Goal: Information Seeking & Learning: Learn about a topic

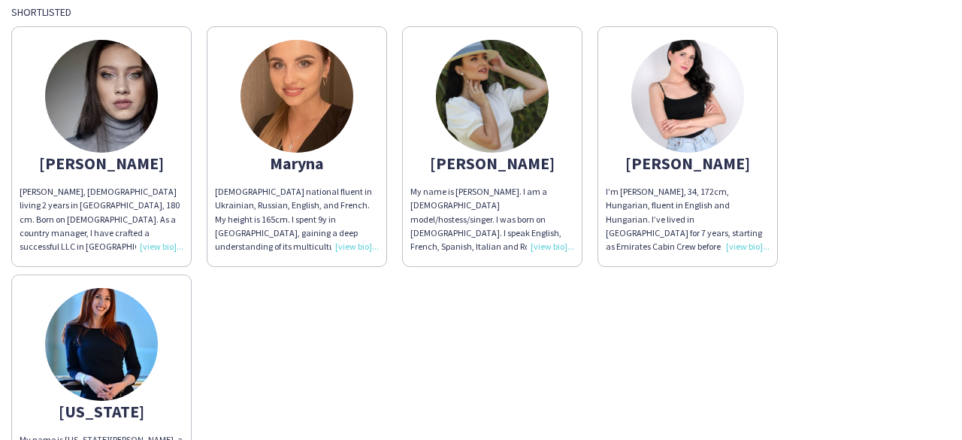
scroll to position [116, 0]
click at [507, 342] on div "[PERSON_NAME] [PERSON_NAME] Pop, [DEMOGRAPHIC_DATA] living 2 years in [GEOGRAPH…" at bounding box center [480, 266] width 939 height 496
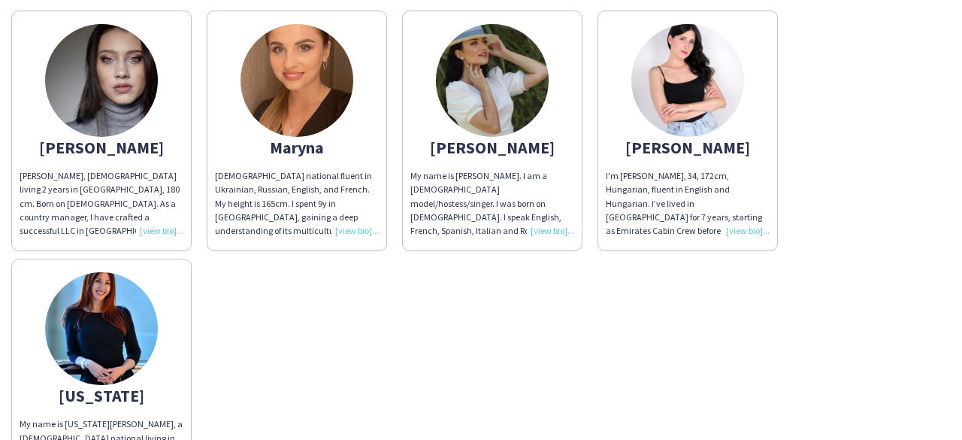
scroll to position [129, 0]
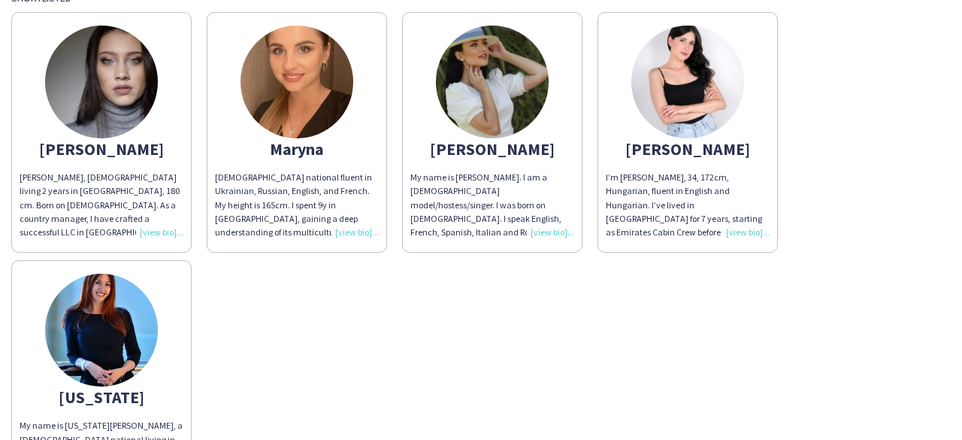
click at [541, 232] on div "My name is [PERSON_NAME]. I am a [DEMOGRAPHIC_DATA] model/hostess/singer. I was…" at bounding box center [492, 205] width 164 height 68
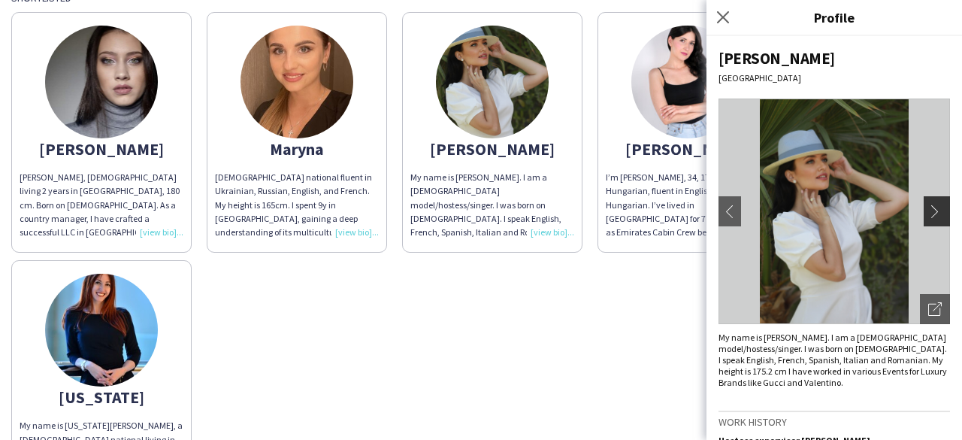
click at [932, 204] on app-icon "chevron-right" at bounding box center [938, 211] width 21 height 14
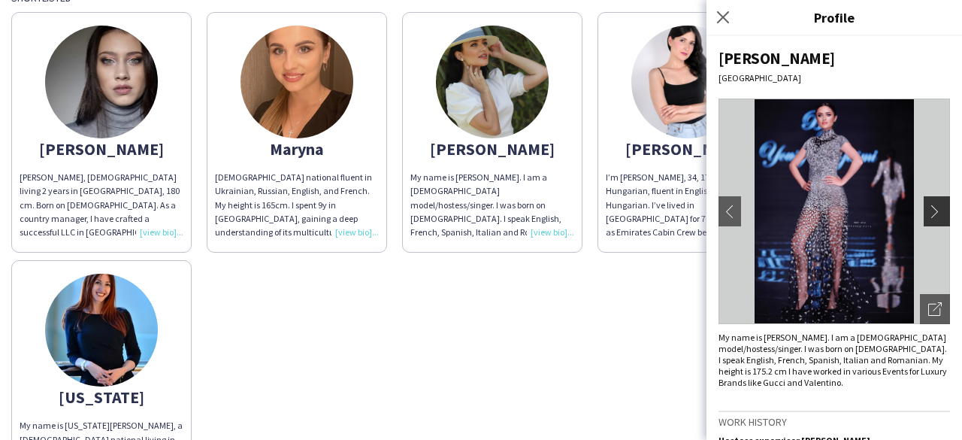
click at [932, 204] on app-icon "chevron-right" at bounding box center [938, 211] width 21 height 14
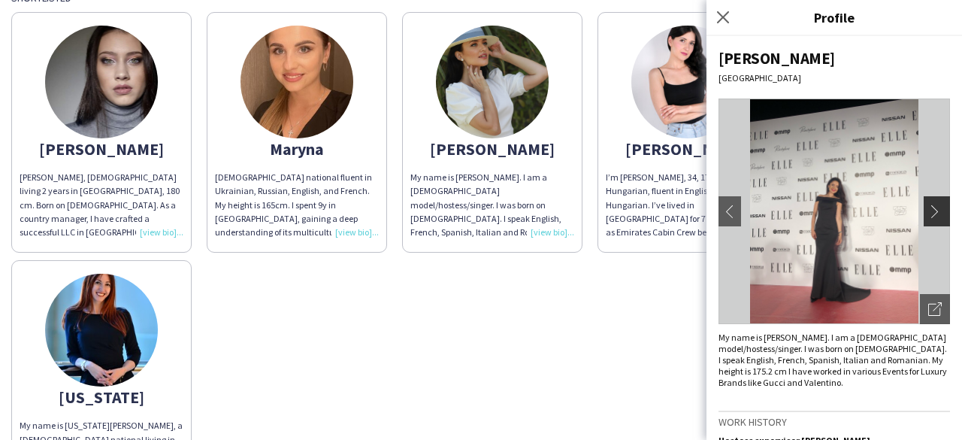
click at [924, 219] on button "chevron-right" at bounding box center [939, 211] width 30 height 30
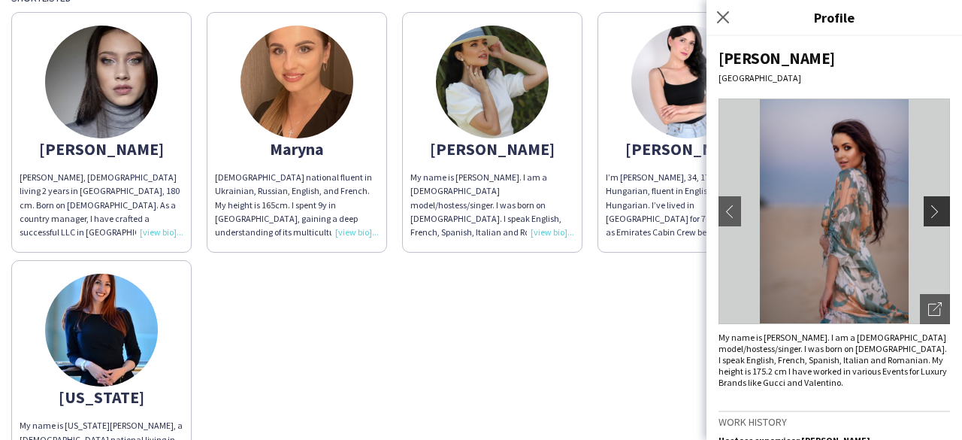
click at [924, 219] on button "chevron-right" at bounding box center [939, 211] width 30 height 30
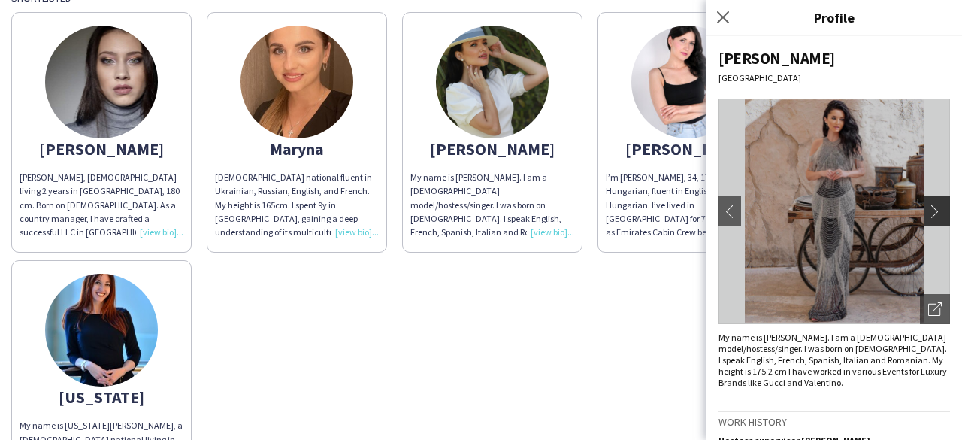
click at [924, 219] on button "chevron-right" at bounding box center [939, 211] width 30 height 30
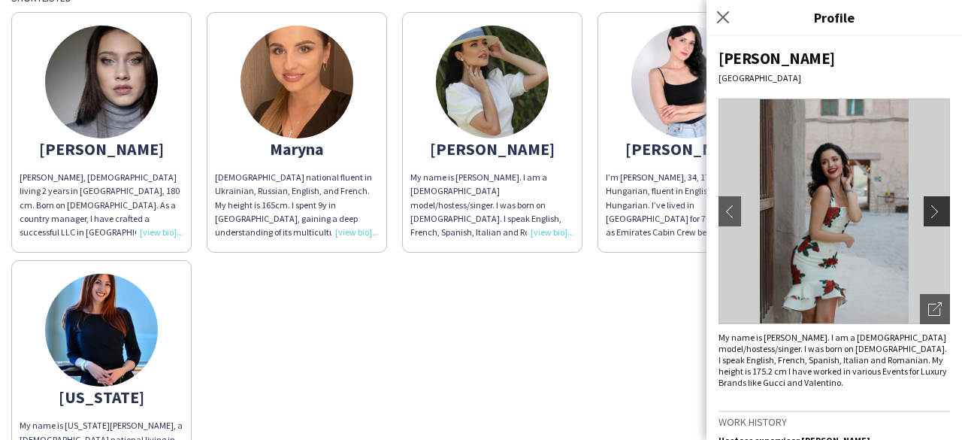
click at [924, 219] on button "chevron-right" at bounding box center [939, 211] width 30 height 30
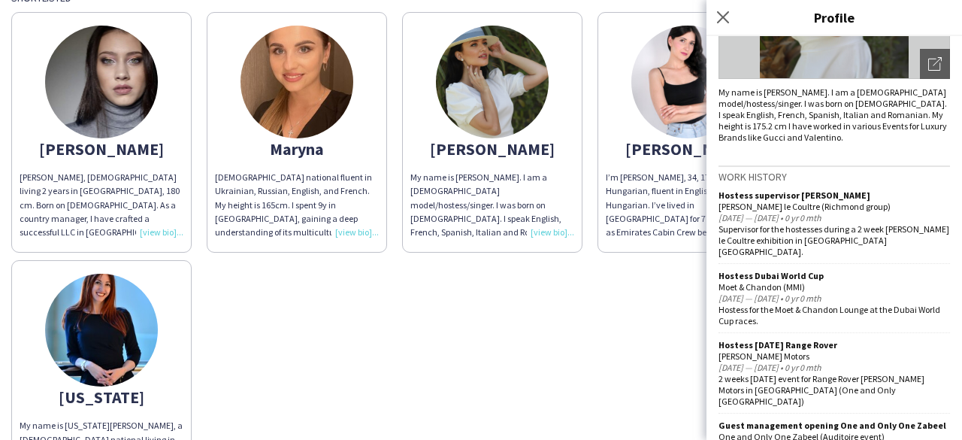
scroll to position [0, 0]
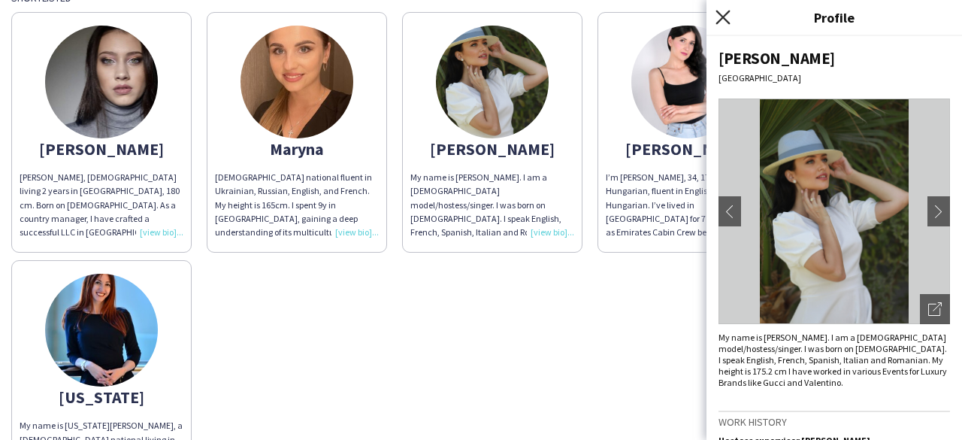
click at [723, 14] on icon "Close pop-in" at bounding box center [722, 17] width 14 height 14
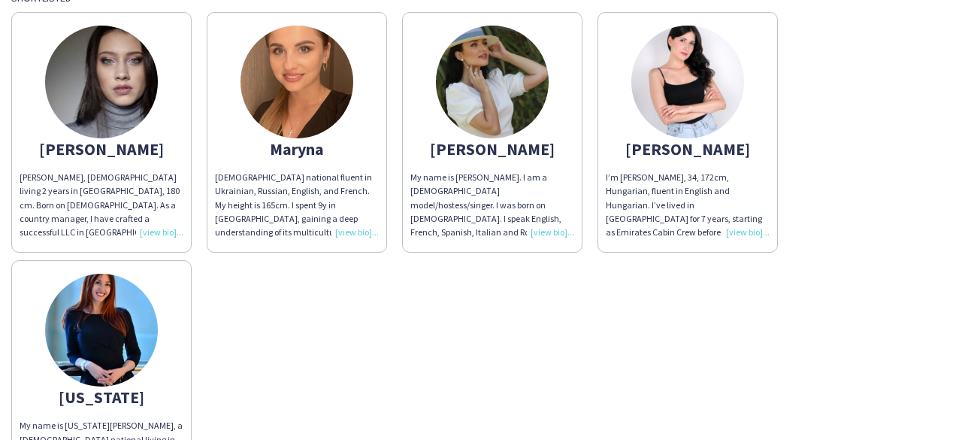
click at [687, 80] on img at bounding box center [687, 82] width 113 height 113
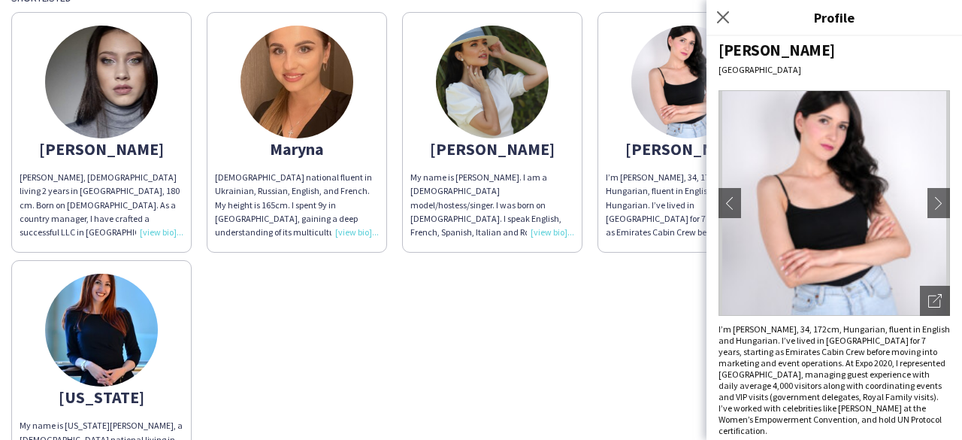
scroll to position [5, 0]
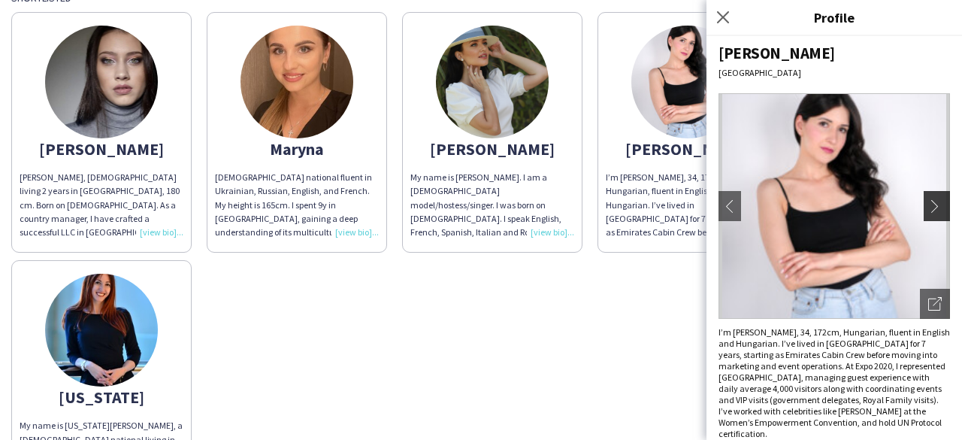
click at [928, 201] on app-icon "chevron-right" at bounding box center [938, 206] width 21 height 14
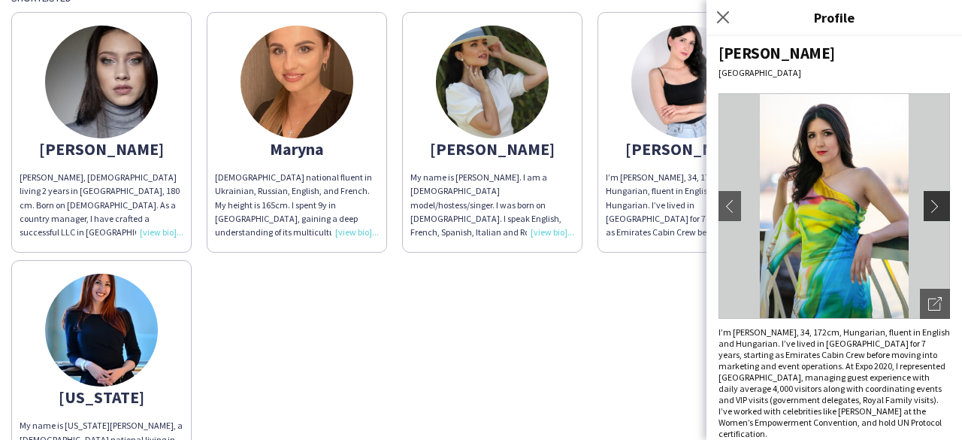
click at [928, 201] on app-icon "chevron-right" at bounding box center [938, 206] width 21 height 14
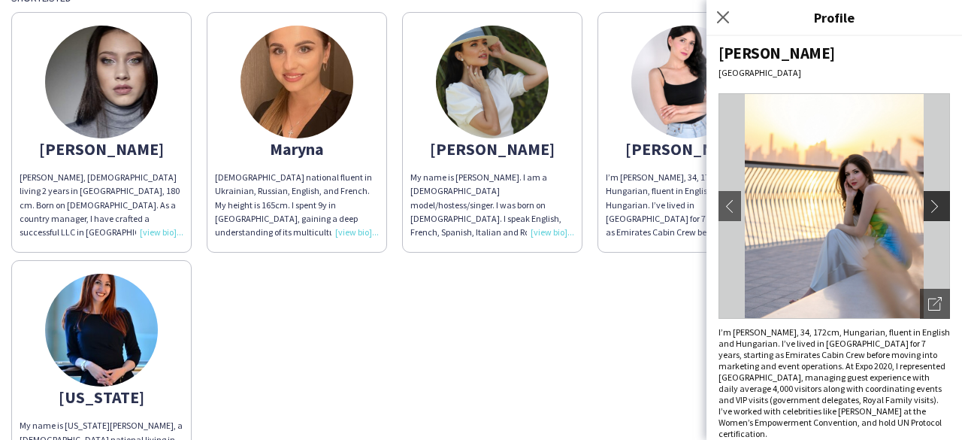
click at [928, 201] on app-icon "chevron-right" at bounding box center [938, 206] width 21 height 14
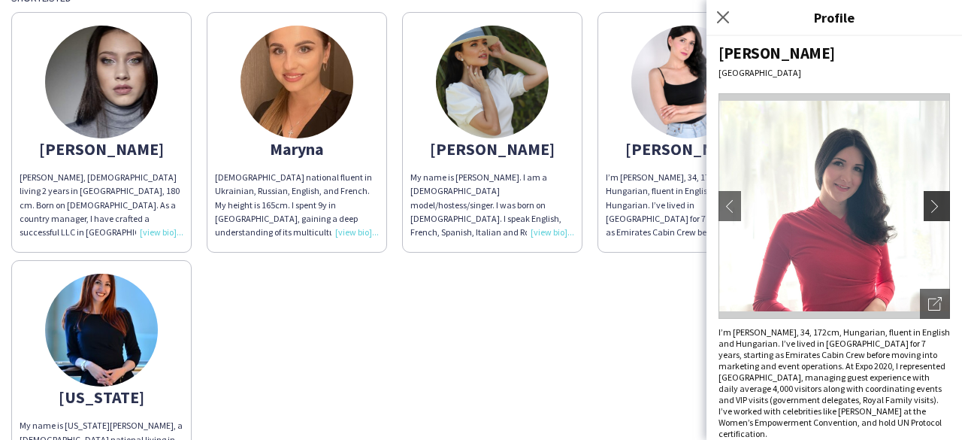
click at [928, 201] on app-icon "chevron-right" at bounding box center [938, 206] width 21 height 14
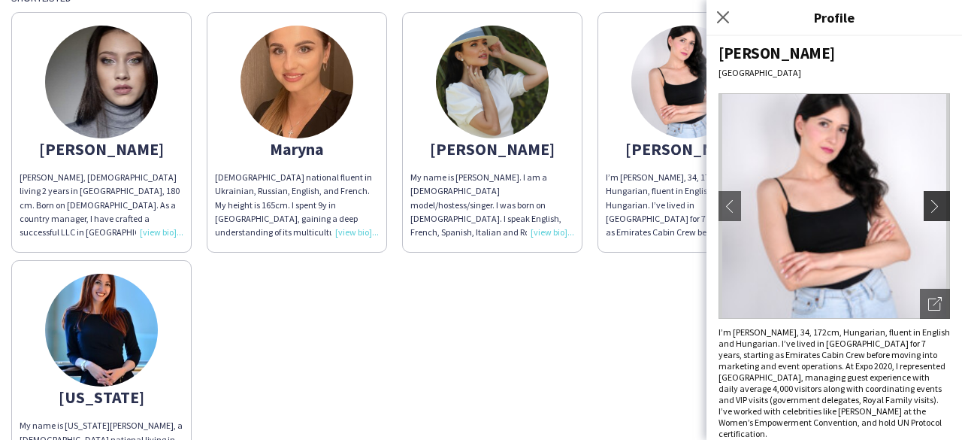
click at [928, 201] on app-icon "chevron-right" at bounding box center [938, 206] width 21 height 14
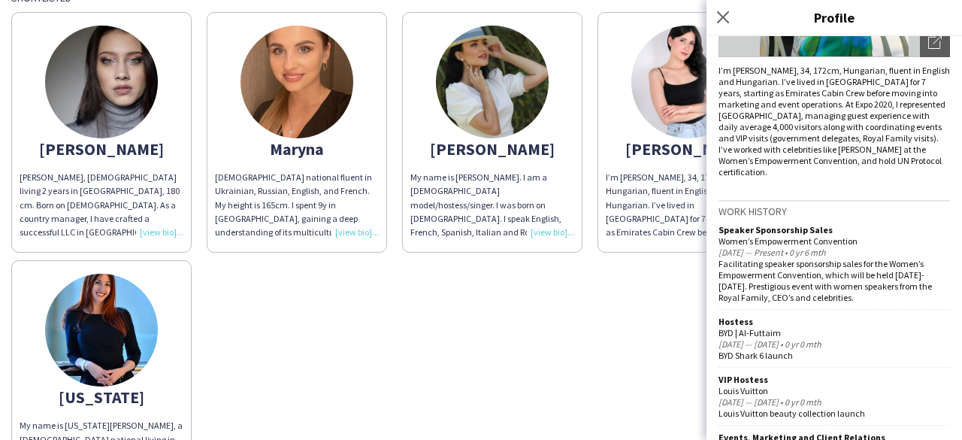
scroll to position [268, 0]
click at [283, 107] on img at bounding box center [296, 82] width 113 height 113
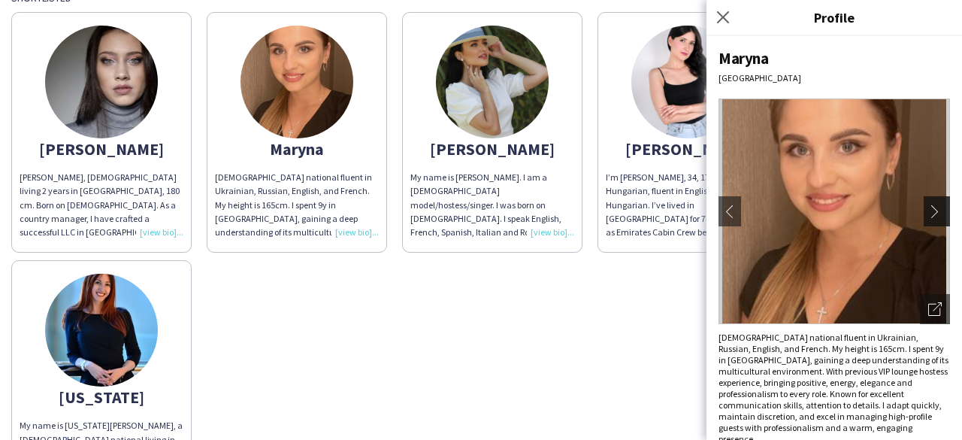
click at [928, 211] on app-icon "chevron-right" at bounding box center [938, 211] width 21 height 14
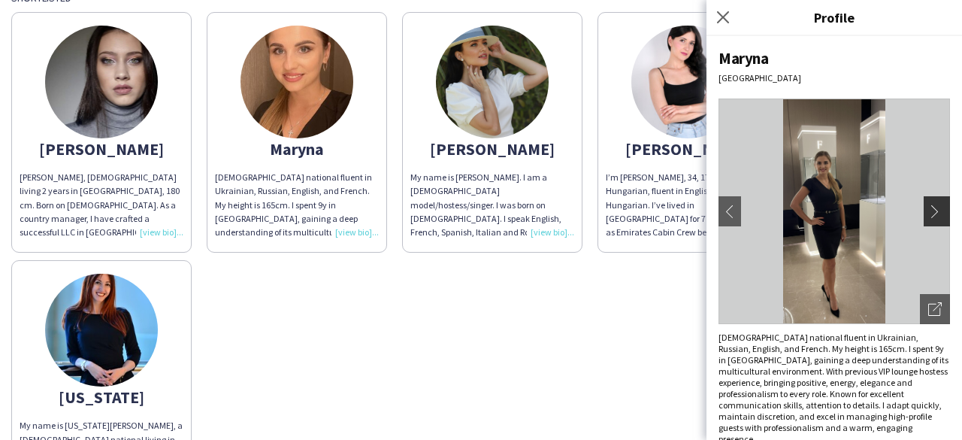
click at [928, 211] on app-icon "chevron-right" at bounding box center [938, 211] width 21 height 14
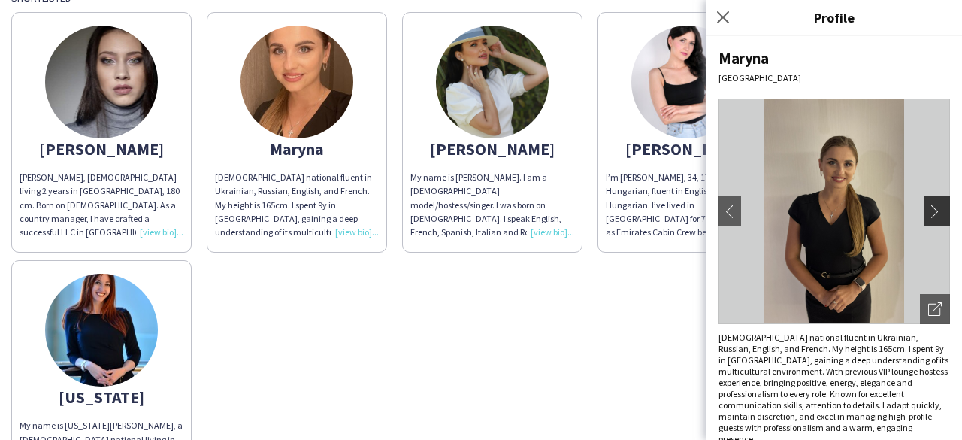
click at [928, 211] on app-icon "chevron-right" at bounding box center [938, 211] width 21 height 14
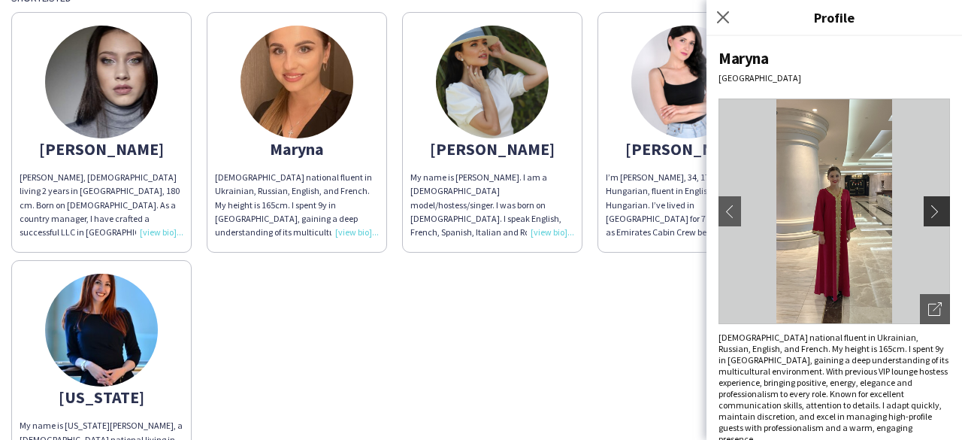
click at [928, 211] on app-icon "chevron-right" at bounding box center [938, 211] width 21 height 14
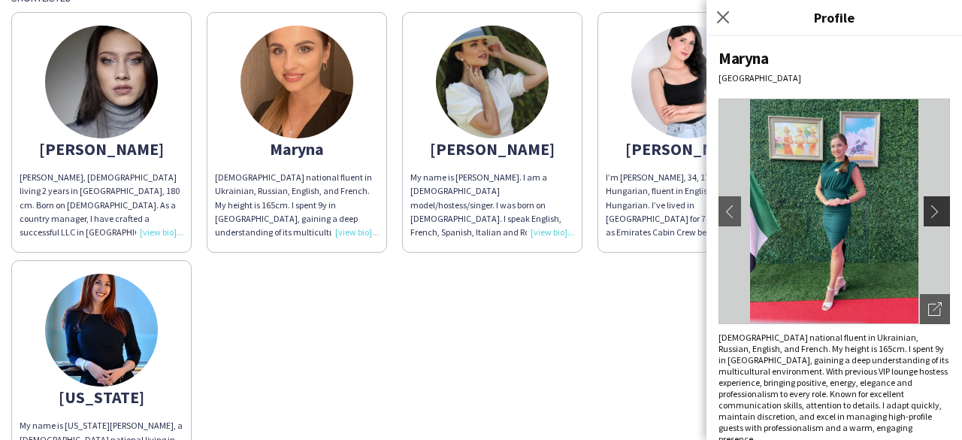
click at [928, 211] on app-icon "chevron-right" at bounding box center [938, 211] width 21 height 14
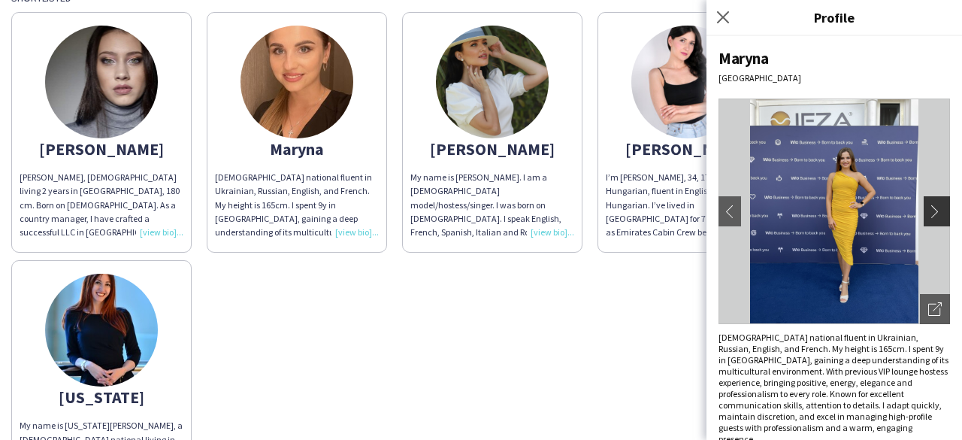
click at [928, 211] on app-icon "chevron-right" at bounding box center [938, 211] width 21 height 14
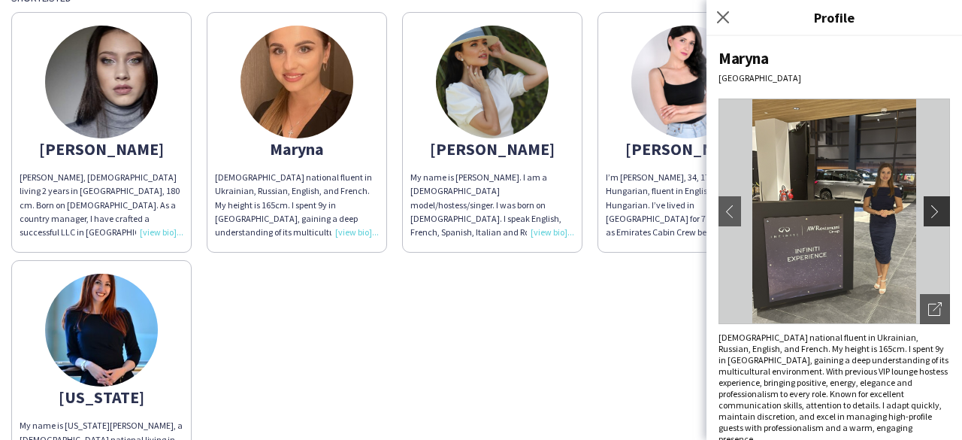
click at [928, 211] on app-icon "chevron-right" at bounding box center [938, 211] width 21 height 14
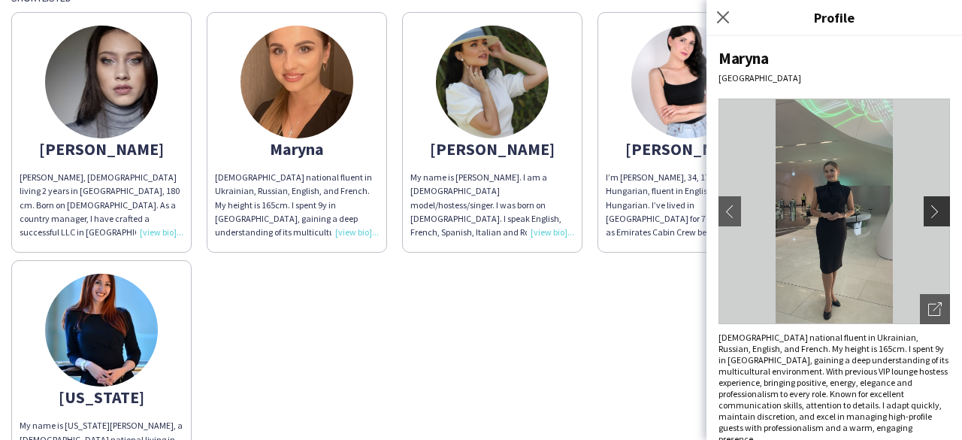
click at [928, 211] on app-icon "chevron-right" at bounding box center [938, 211] width 21 height 14
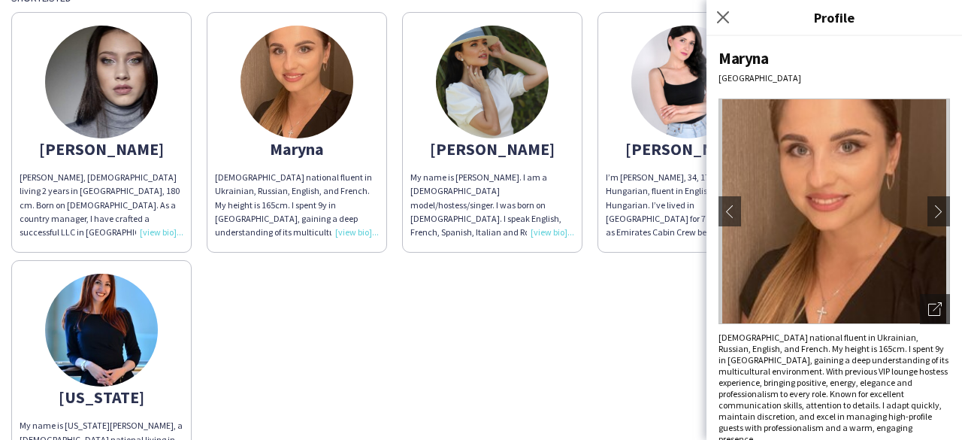
click at [126, 107] on img at bounding box center [101, 82] width 113 height 113
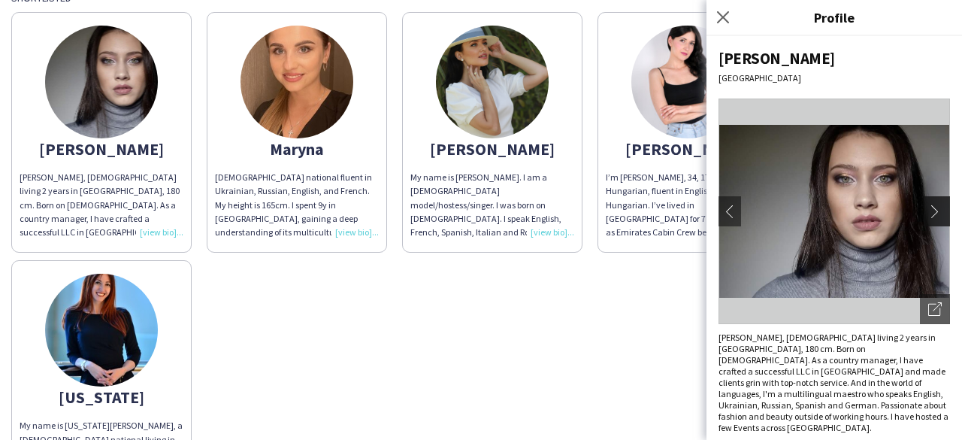
click at [928, 207] on app-icon "chevron-right" at bounding box center [938, 211] width 21 height 14
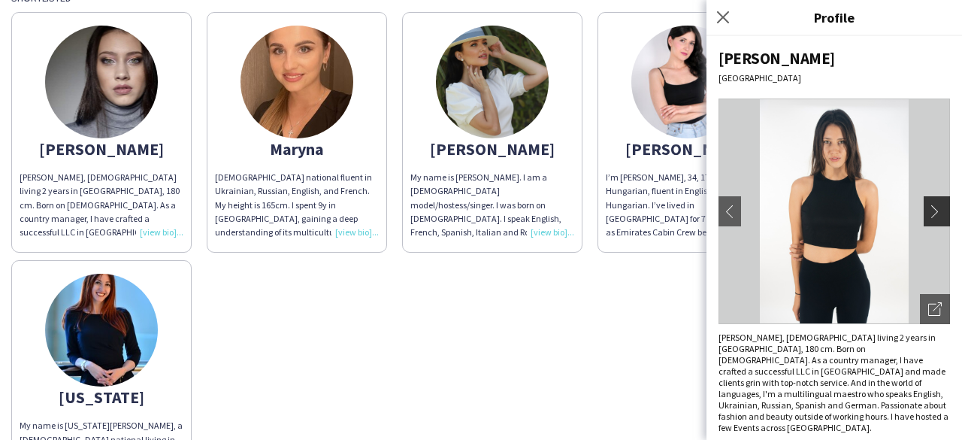
click at [928, 210] on app-icon "chevron-right" at bounding box center [938, 211] width 21 height 14
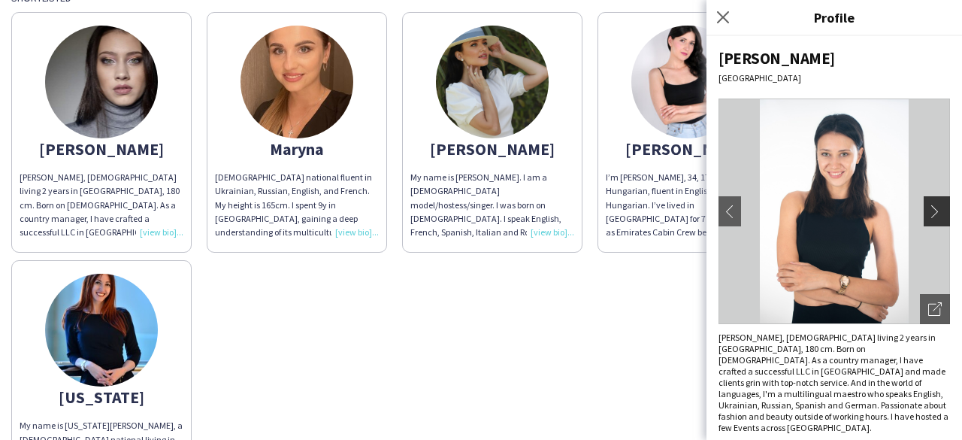
click at [928, 210] on app-icon "chevron-right" at bounding box center [938, 211] width 21 height 14
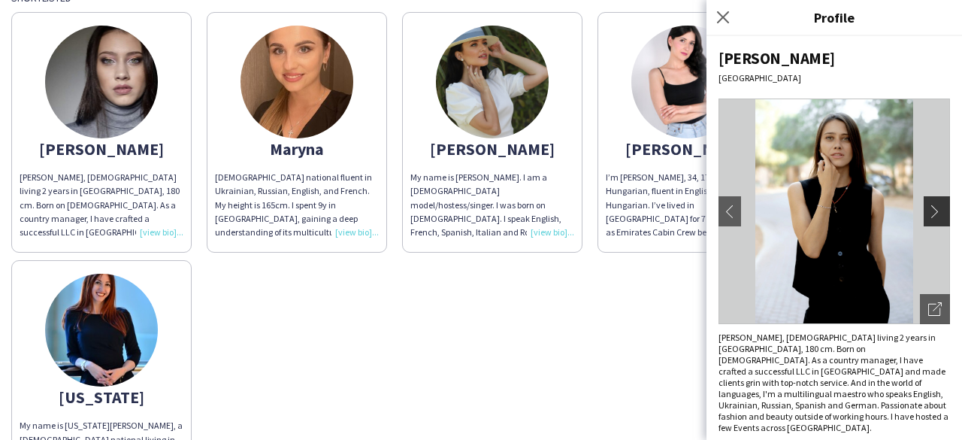
click at [928, 210] on app-icon "chevron-right" at bounding box center [938, 211] width 21 height 14
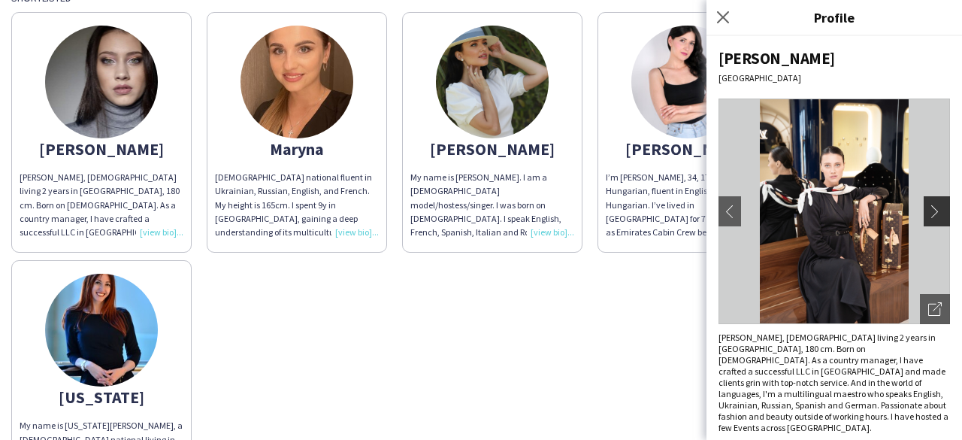
click at [928, 210] on app-icon "chevron-right" at bounding box center [938, 211] width 21 height 14
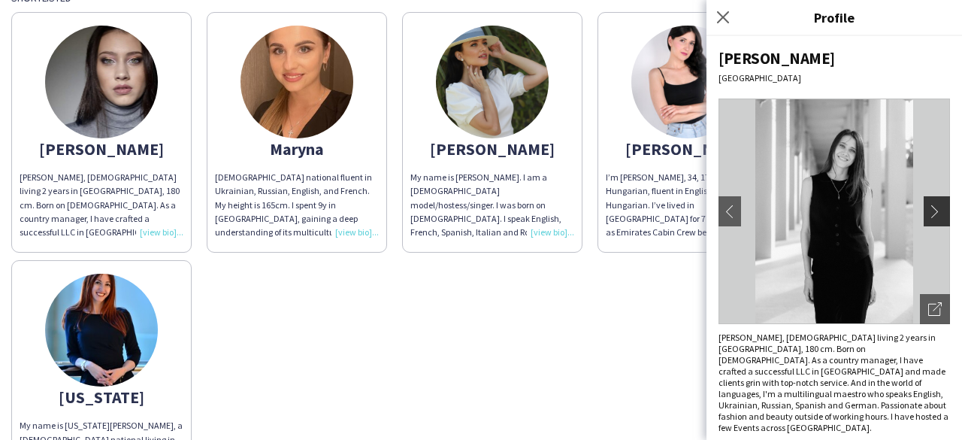
click at [928, 210] on app-icon "chevron-right" at bounding box center [938, 211] width 21 height 14
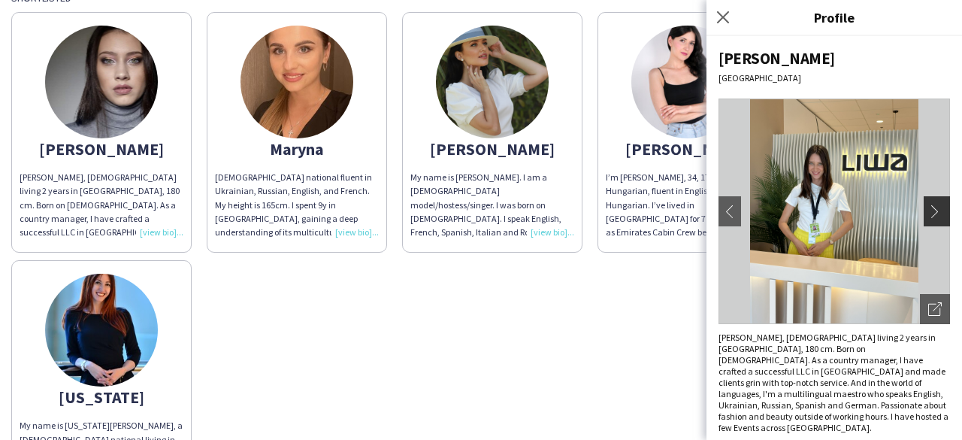
click at [928, 210] on app-icon "chevron-right" at bounding box center [938, 211] width 21 height 14
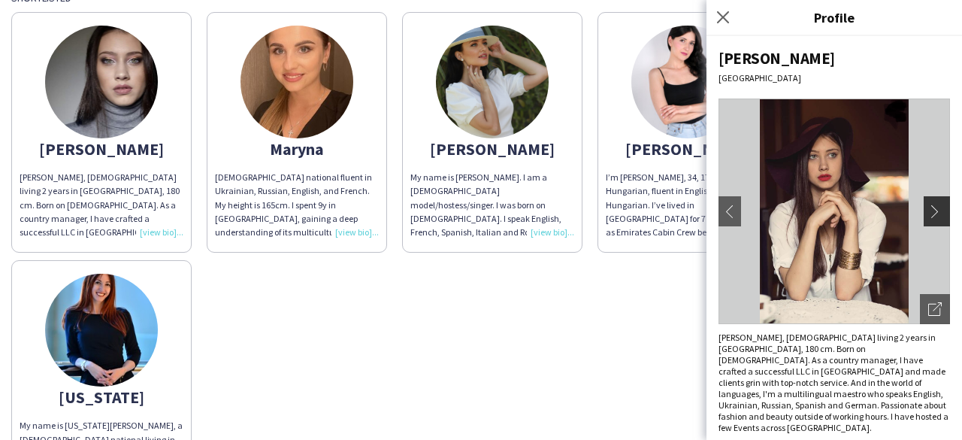
click at [928, 210] on app-icon "chevron-right" at bounding box center [938, 211] width 21 height 14
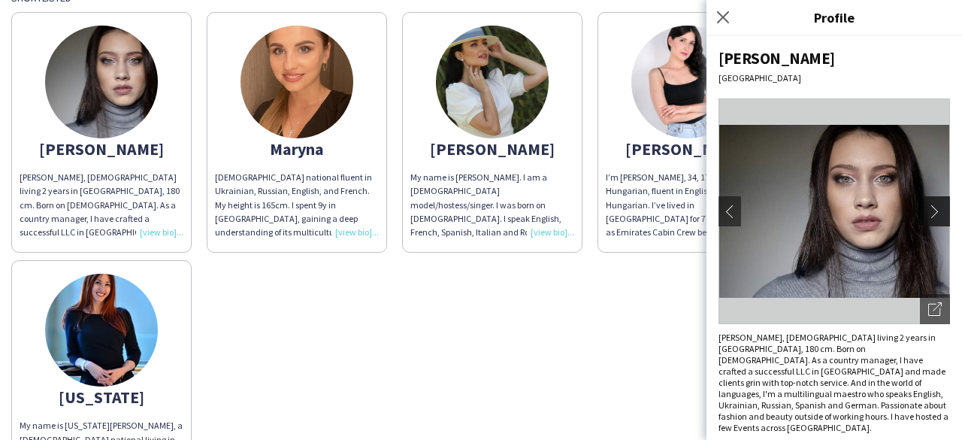
click at [928, 210] on app-icon "chevron-right" at bounding box center [938, 211] width 21 height 14
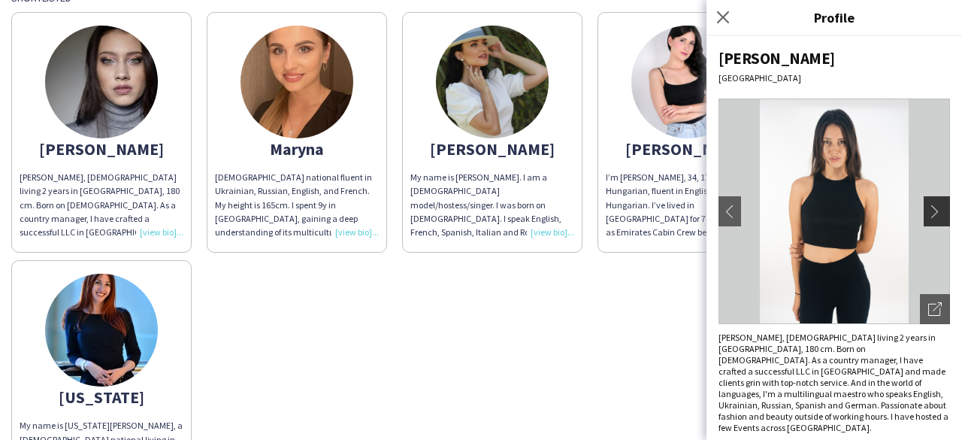
click at [928, 210] on app-icon "chevron-right" at bounding box center [938, 211] width 21 height 14
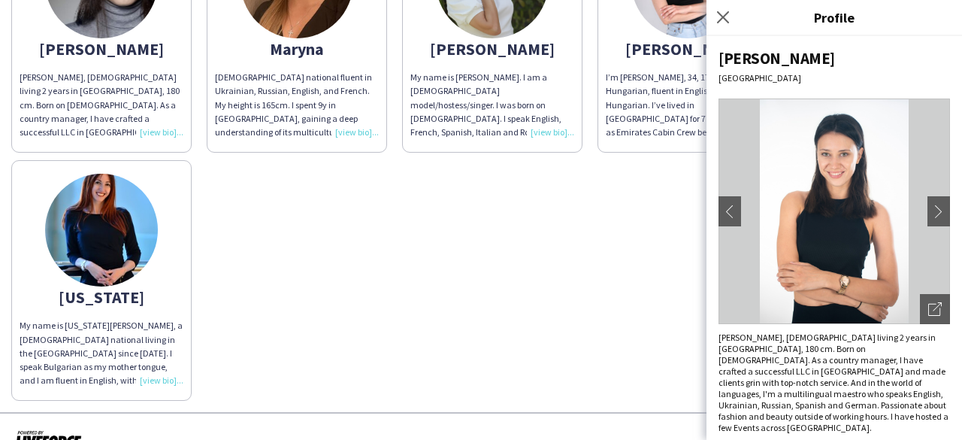
scroll to position [236, 0]
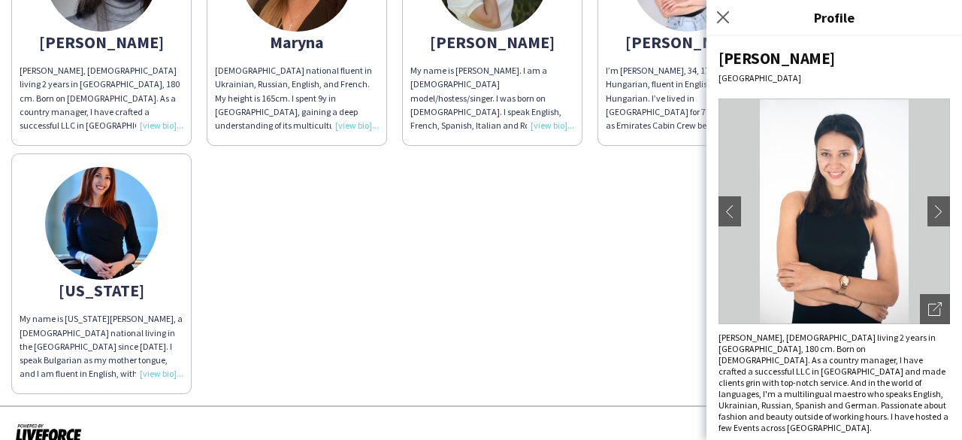
click at [99, 272] on img at bounding box center [101, 223] width 113 height 113
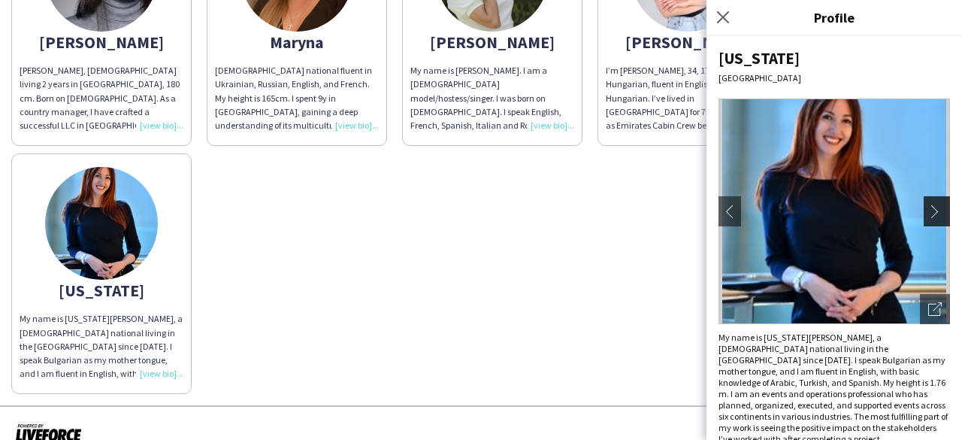
click at [928, 201] on button "chevron-right" at bounding box center [939, 211] width 30 height 30
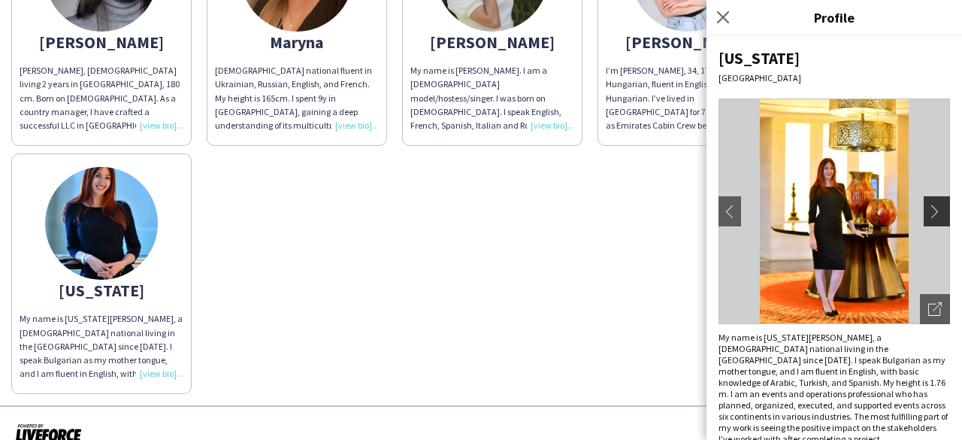
click at [928, 201] on button "chevron-right" at bounding box center [939, 211] width 30 height 30
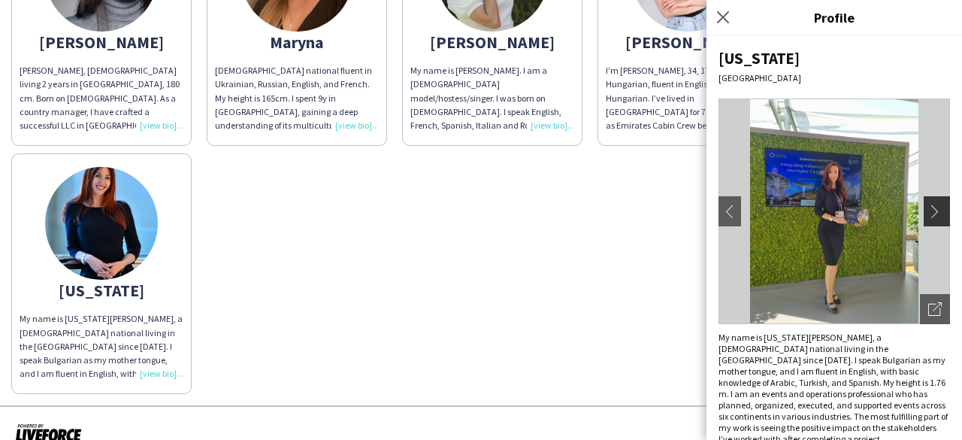
click at [928, 201] on button "chevron-right" at bounding box center [939, 211] width 30 height 30
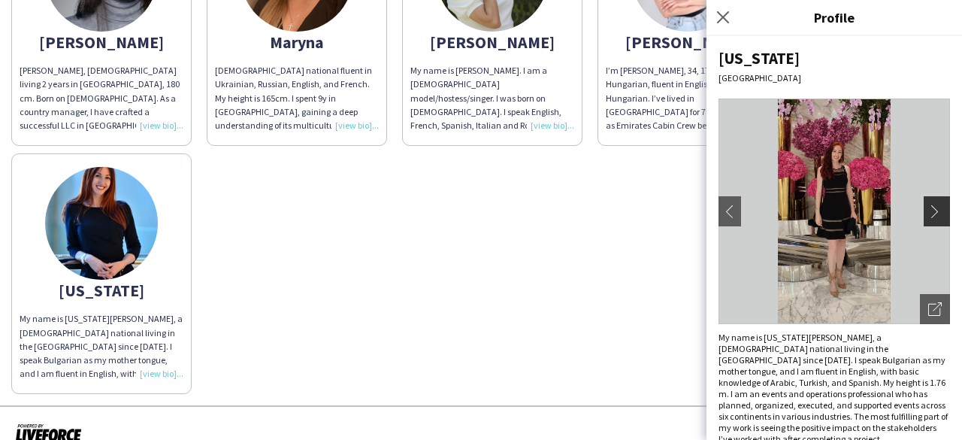
click at [928, 201] on button "chevron-right" at bounding box center [939, 211] width 30 height 30
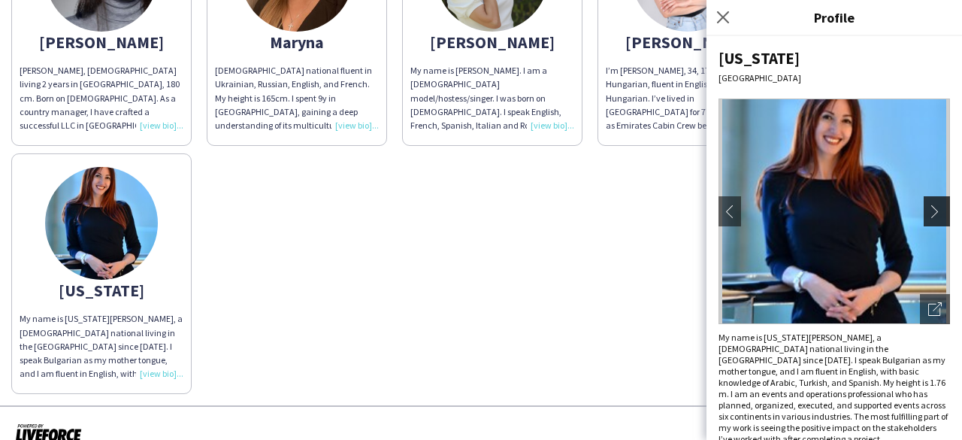
click at [928, 201] on button "chevron-right" at bounding box center [939, 211] width 30 height 30
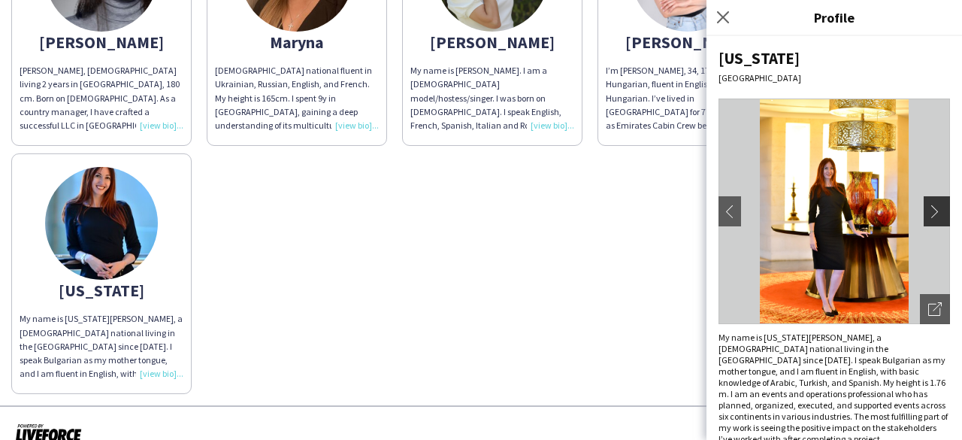
click at [928, 201] on button "chevron-right" at bounding box center [939, 211] width 30 height 30
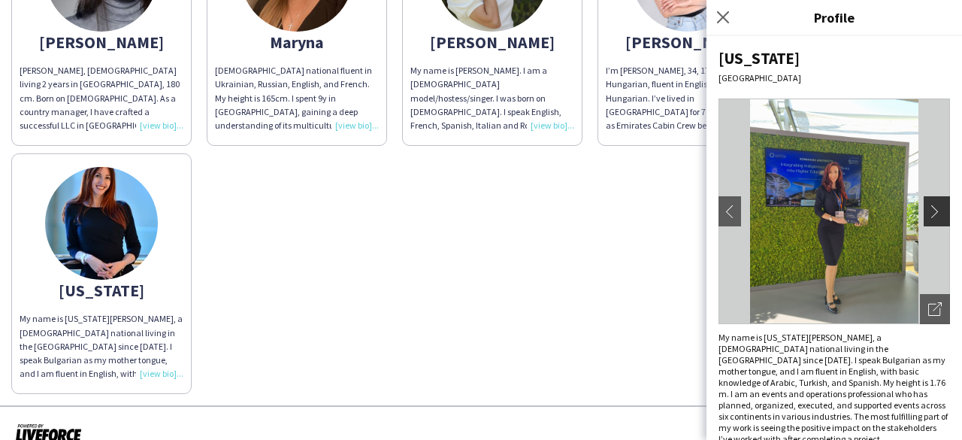
click at [928, 201] on button "chevron-right" at bounding box center [939, 211] width 30 height 30
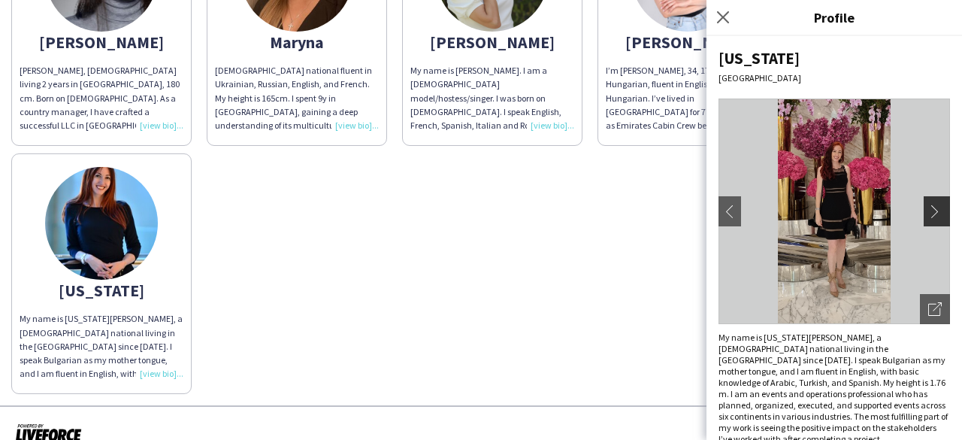
click at [928, 201] on button "chevron-right" at bounding box center [939, 211] width 30 height 30
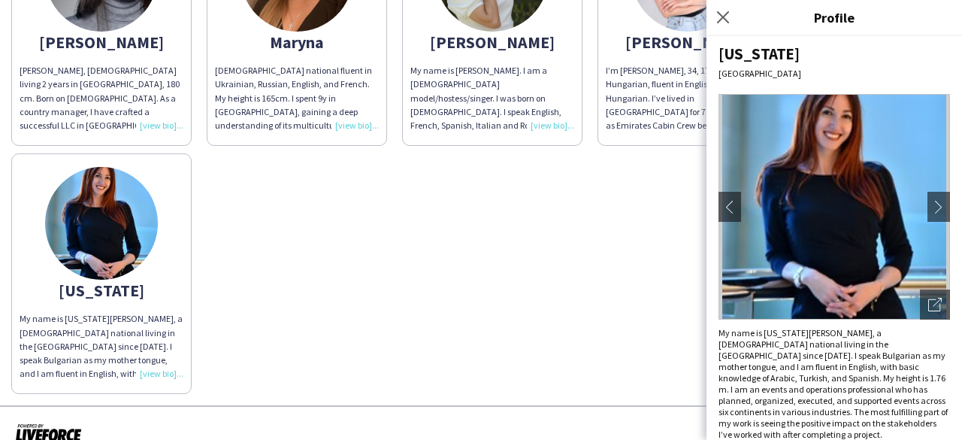
scroll to position [0, 0]
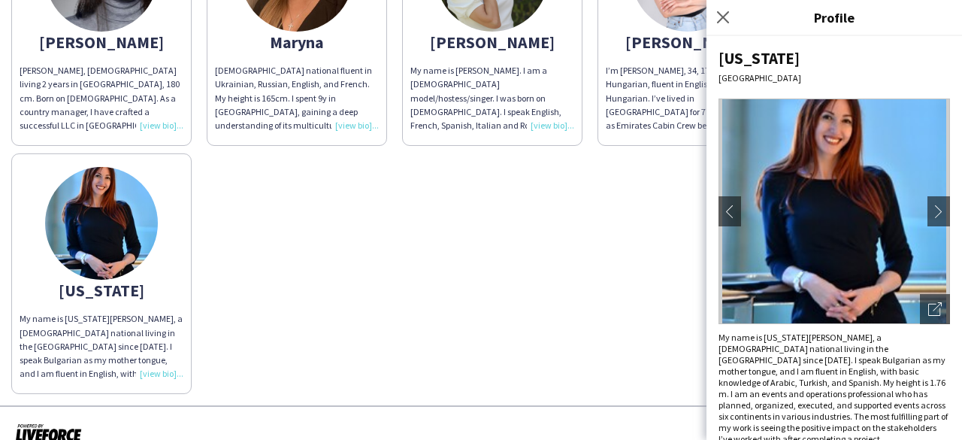
click at [540, 17] on app-share-pages-crew-card "[PERSON_NAME] My name is [PERSON_NAME]. I am a [DEMOGRAPHIC_DATA] model/hostess…" at bounding box center [492, 25] width 180 height 240
